Goal: Task Accomplishment & Management: Complete application form

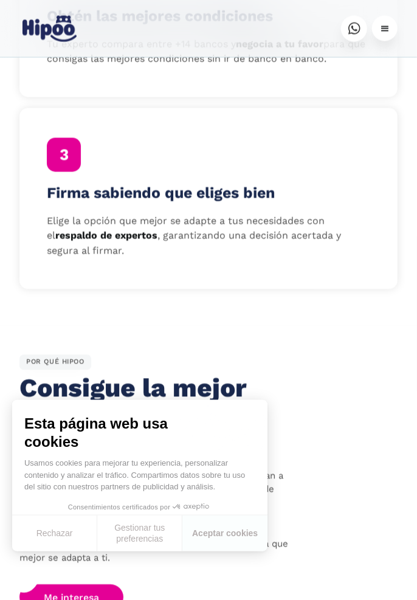
scroll to position [691, 0]
click at [232, 551] on button "Aceptar cookies" at bounding box center [224, 533] width 85 height 36
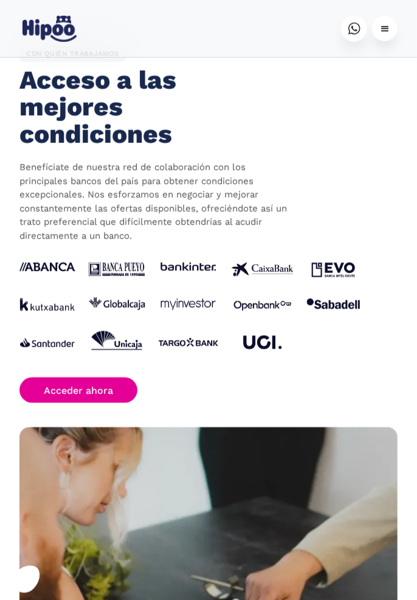
scroll to position [1735, 0]
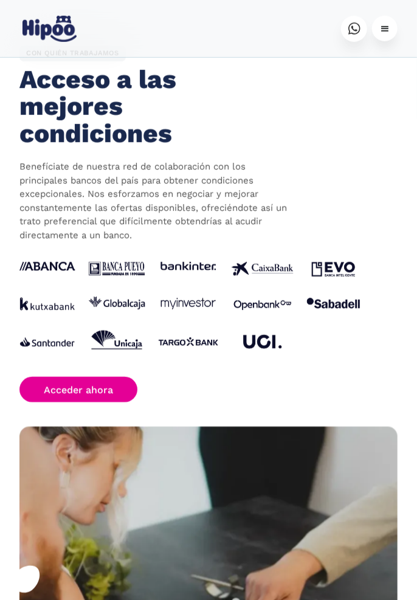
click at [310, 599] on img at bounding box center [208, 609] width 378 height 364
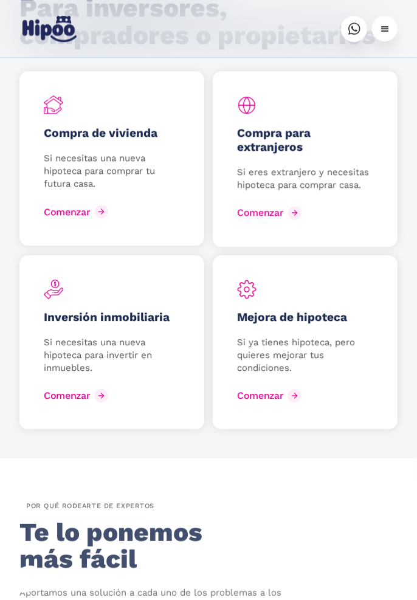
scroll to position [2610, 0]
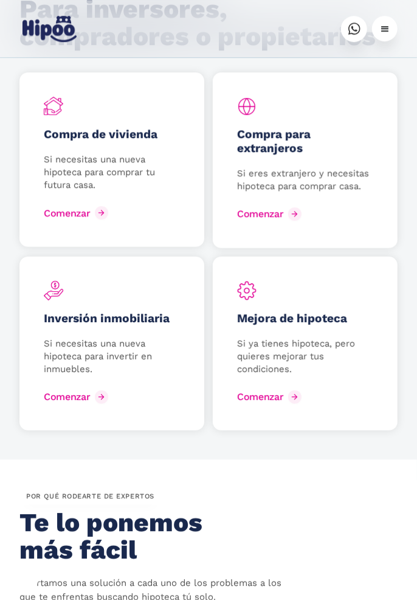
click at [273, 398] on div "Comenzar" at bounding box center [260, 397] width 46 height 12
